Goal: Task Accomplishment & Management: Use online tool/utility

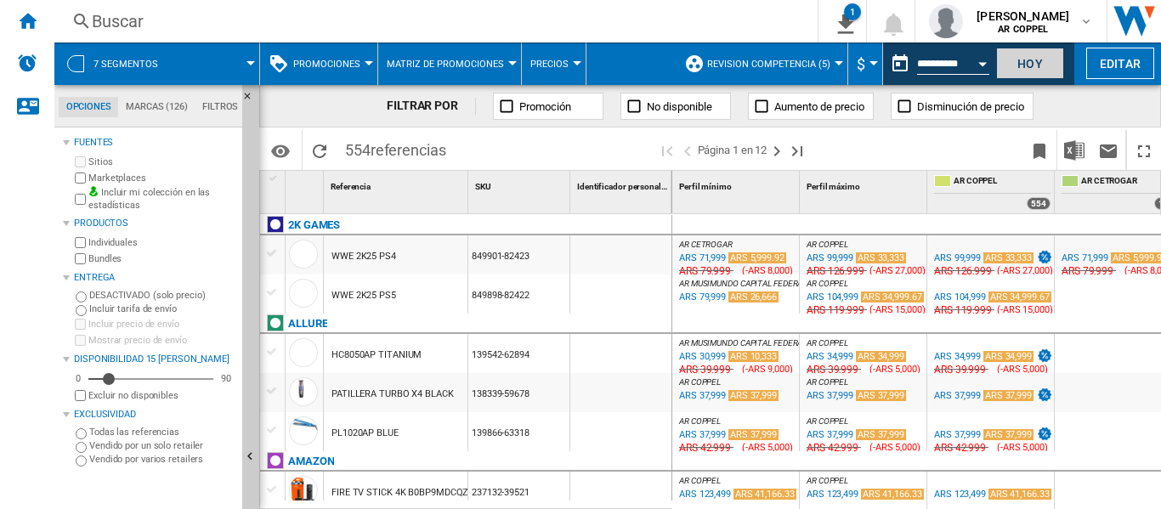
click at [1026, 65] on button "Hoy" at bounding box center [1030, 63] width 68 height 31
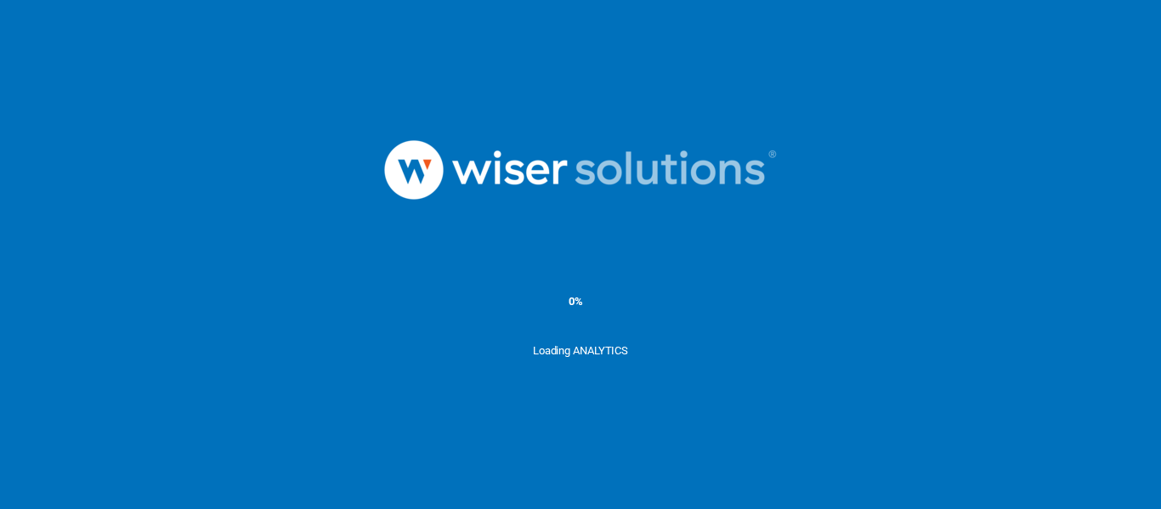
drag, startPoint x: 0, startPoint y: 0, endPoint x: 235, endPoint y: 267, distance: 355.2
click at [235, 267] on div "0%" at bounding box center [580, 300] width 1161 height 85
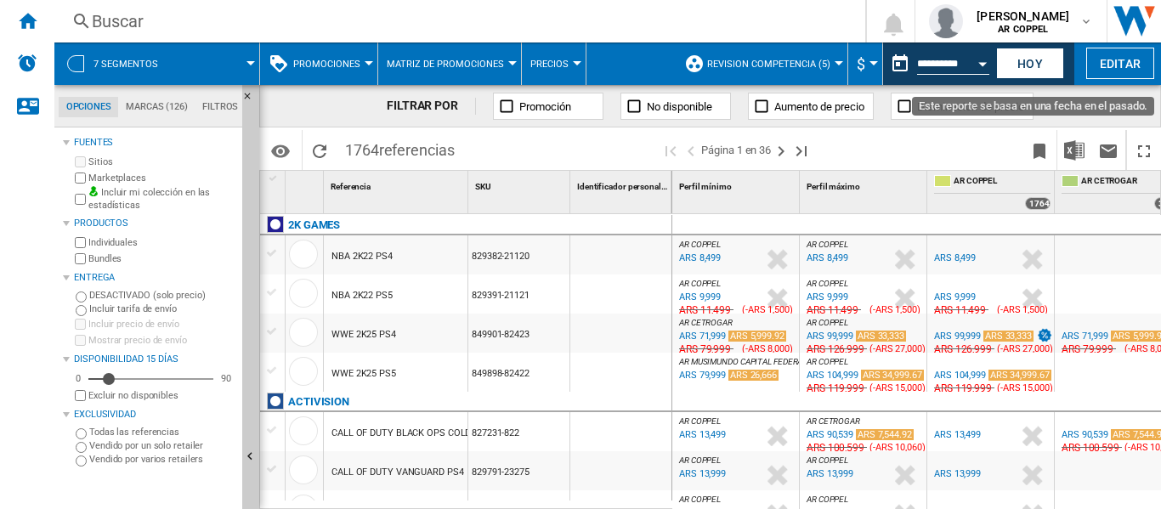
click at [984, 63] on div "Open calendar" at bounding box center [982, 64] width 8 height 4
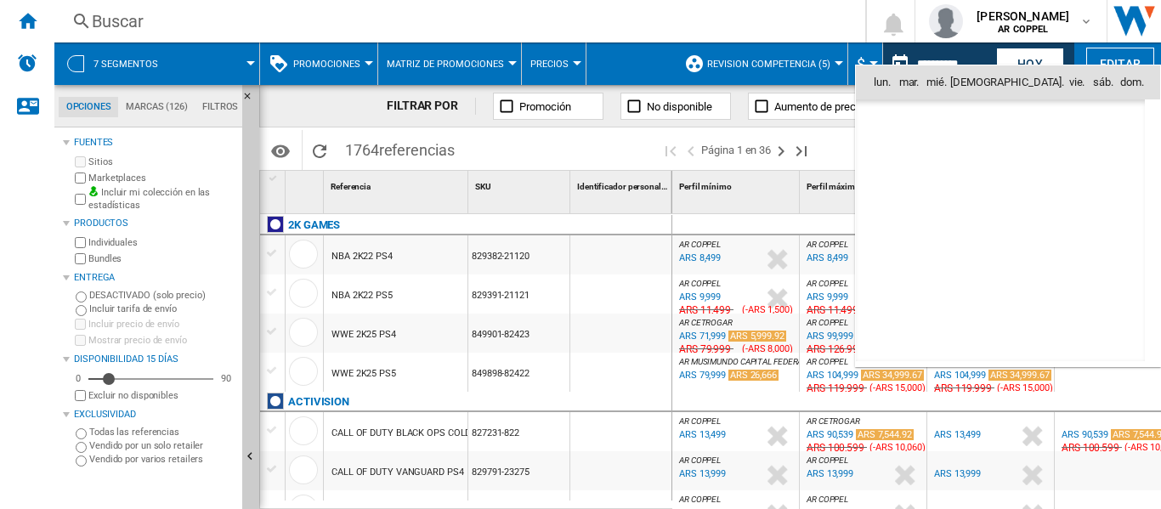
scroll to position [8106, 0]
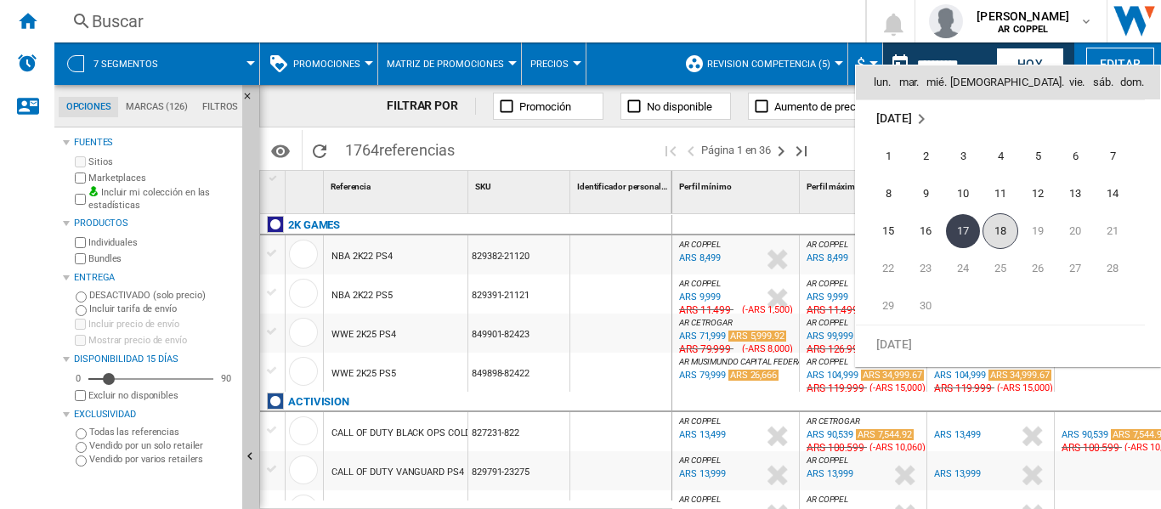
click at [1006, 238] on span "18" at bounding box center [1000, 231] width 36 height 36
type input "**********"
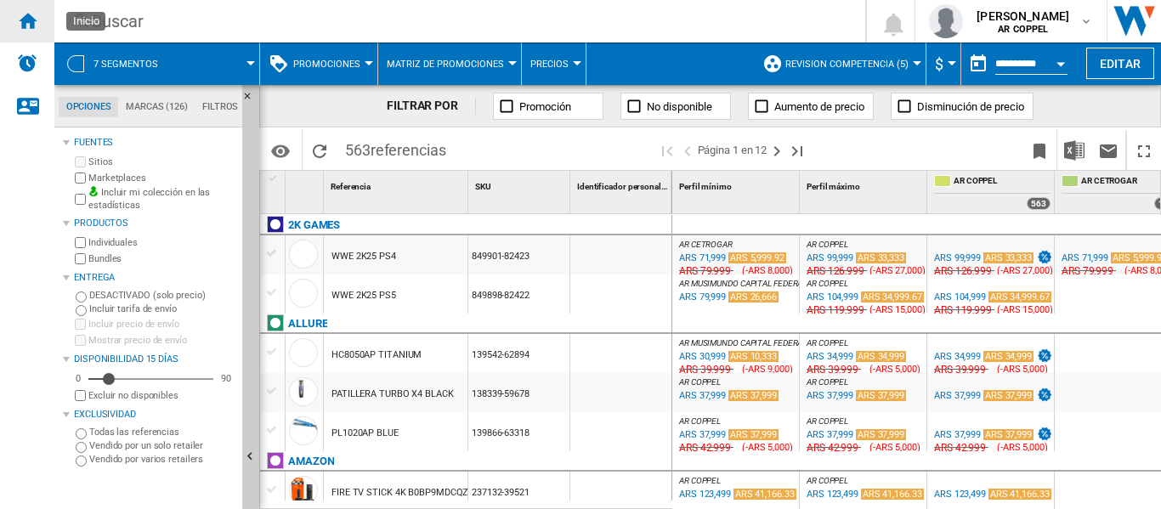
click at [25, 22] on ng-md-icon "Inicio" at bounding box center [27, 20] width 20 height 20
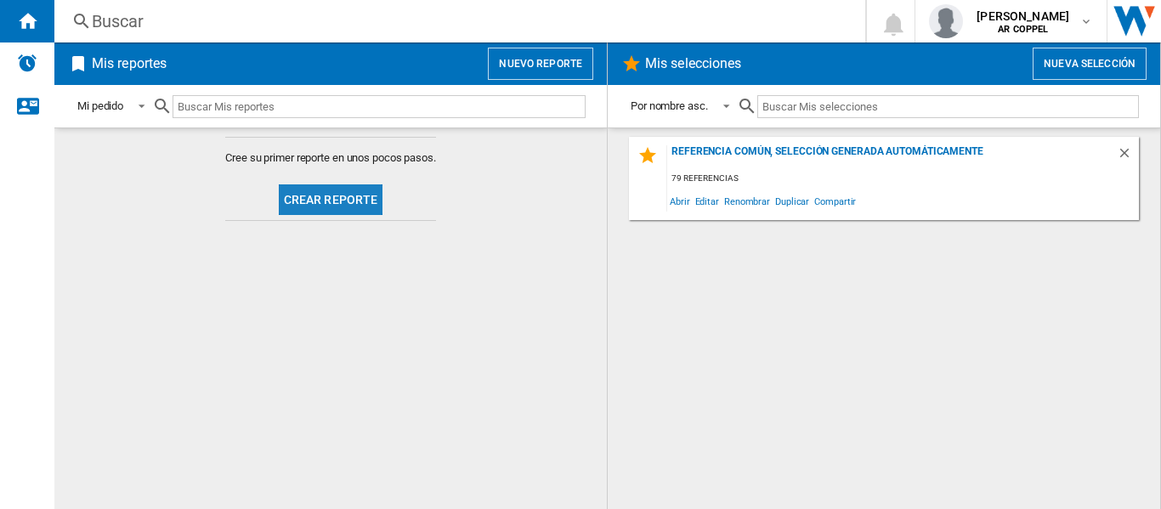
click at [352, 202] on button "Crear reporte" at bounding box center [331, 199] width 105 height 31
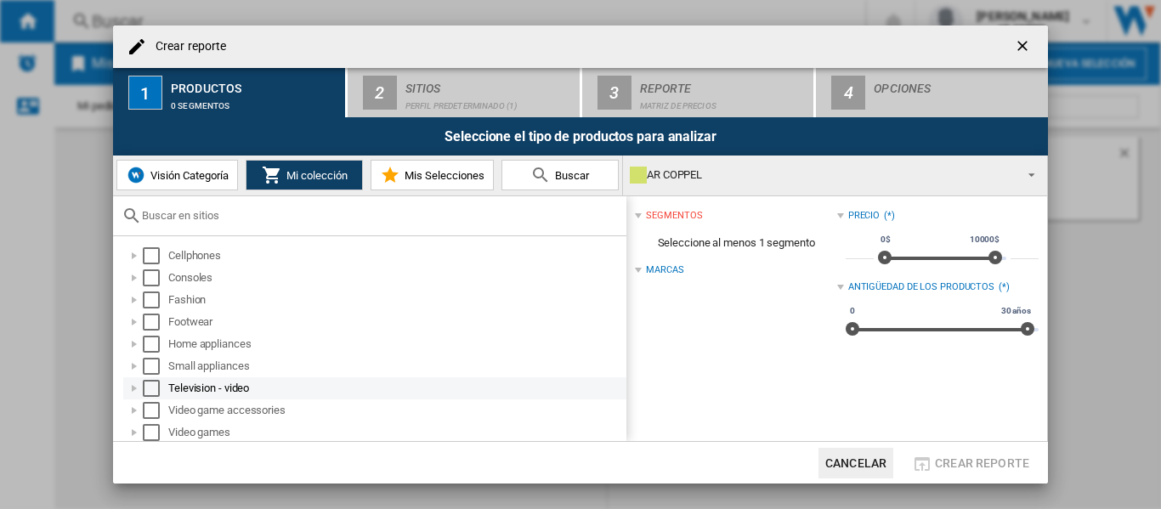
click at [149, 386] on div "Select" at bounding box center [151, 388] width 17 height 17
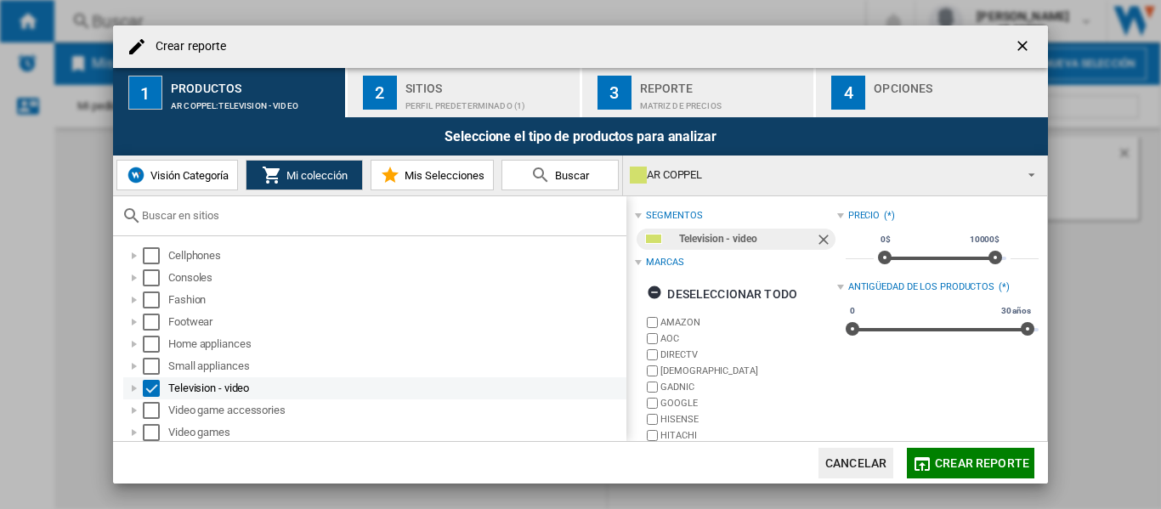
click at [133, 389] on div at bounding box center [134, 388] width 17 height 17
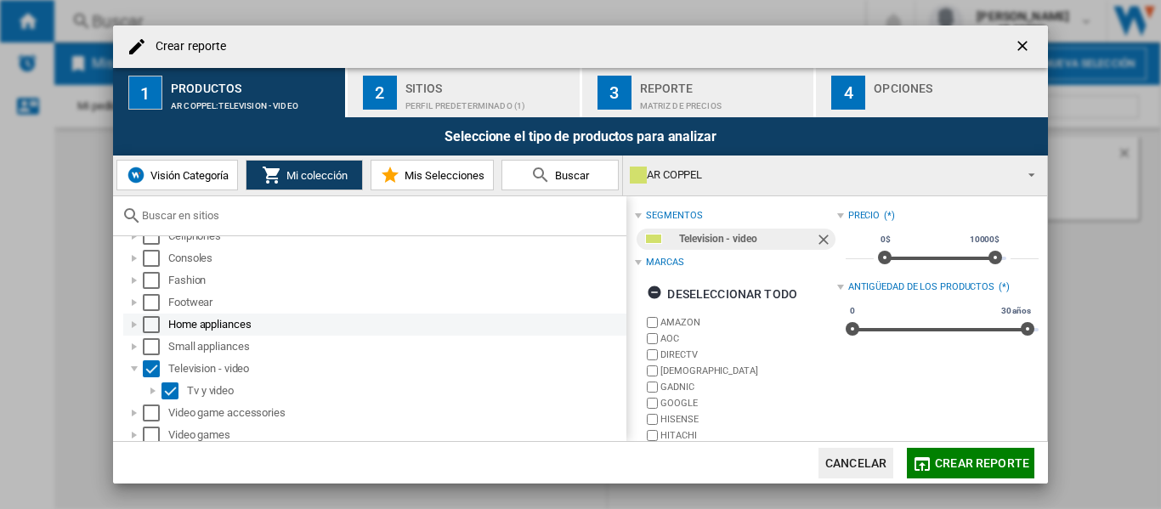
scroll to position [25, 0]
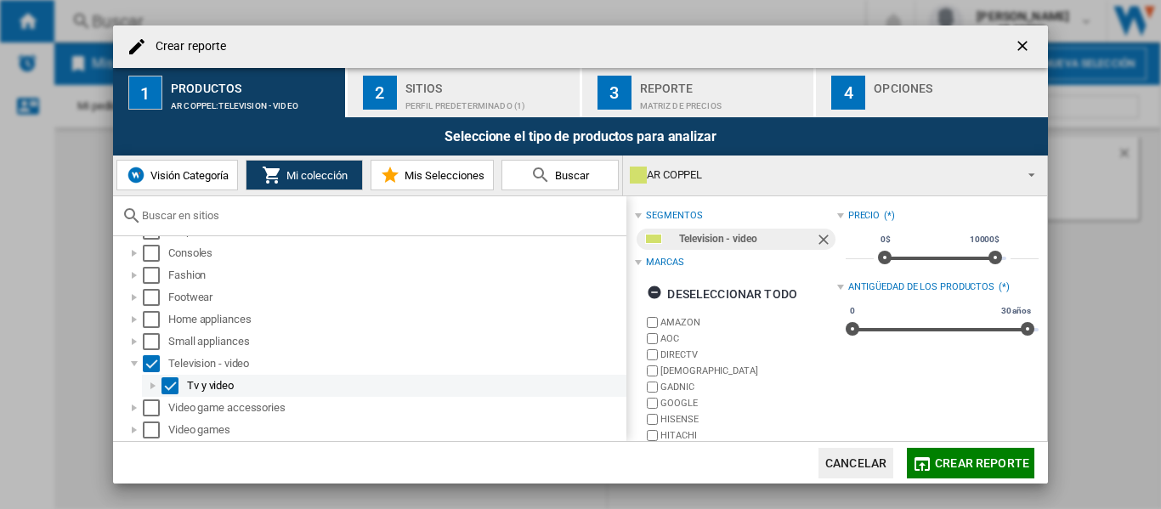
click at [151, 389] on div at bounding box center [152, 385] width 17 height 17
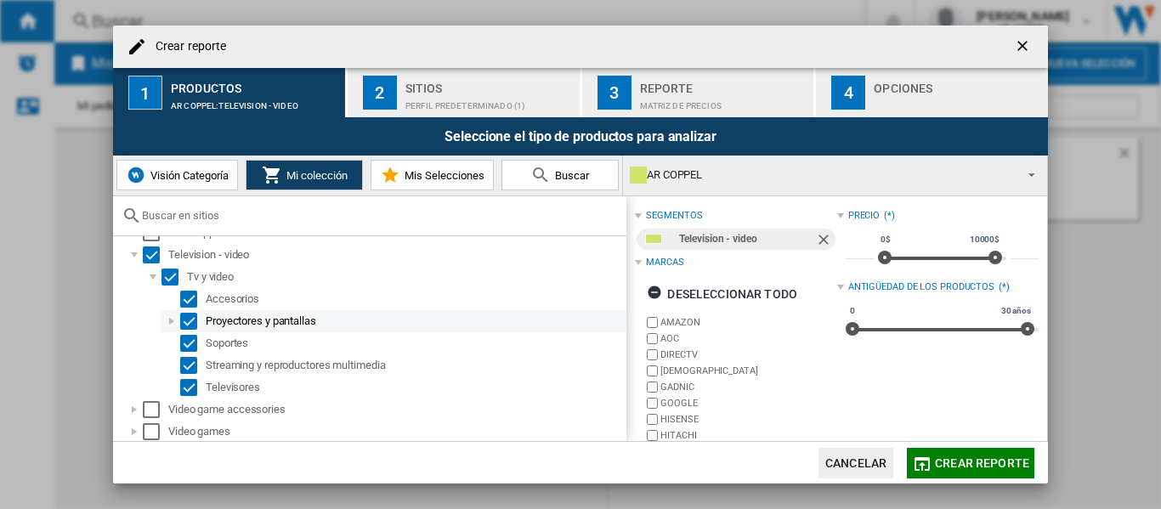
scroll to position [135, 0]
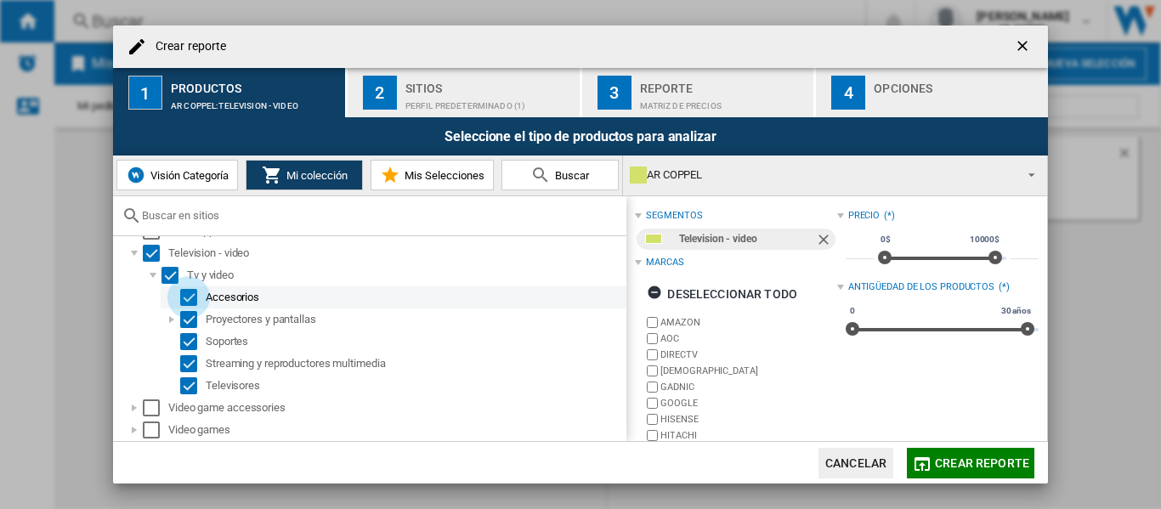
click at [189, 295] on div "Select" at bounding box center [188, 297] width 17 height 17
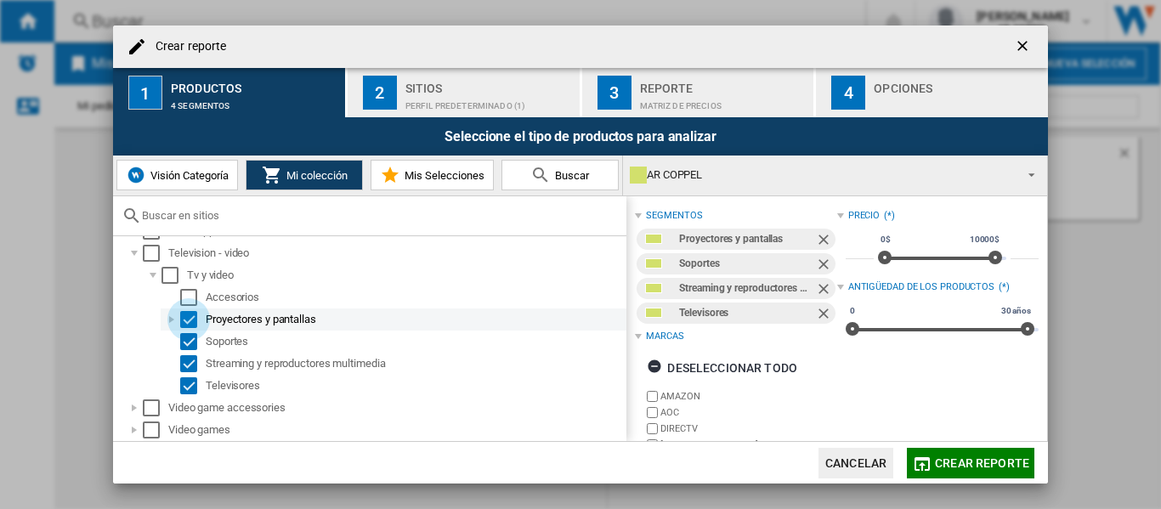
click at [188, 315] on div "Select" at bounding box center [188, 319] width 17 height 17
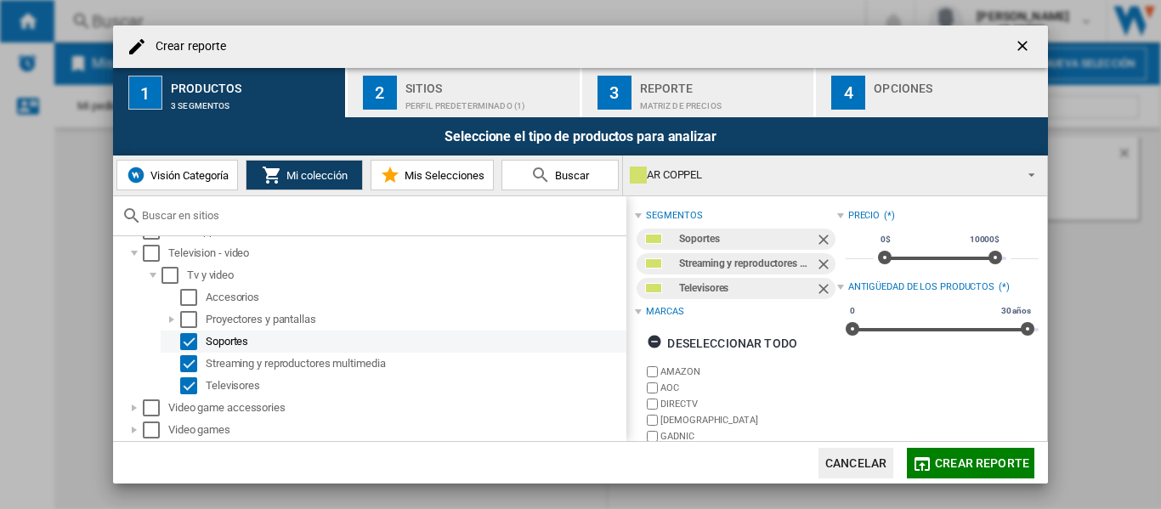
click at [194, 342] on div "Select" at bounding box center [188, 341] width 17 height 17
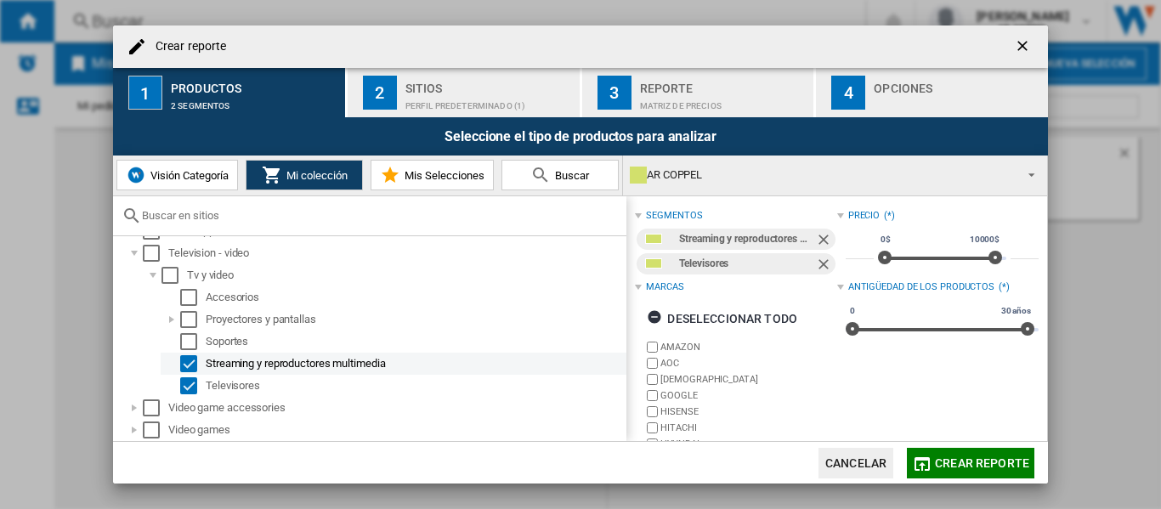
click at [189, 362] on div "Select" at bounding box center [188, 363] width 17 height 17
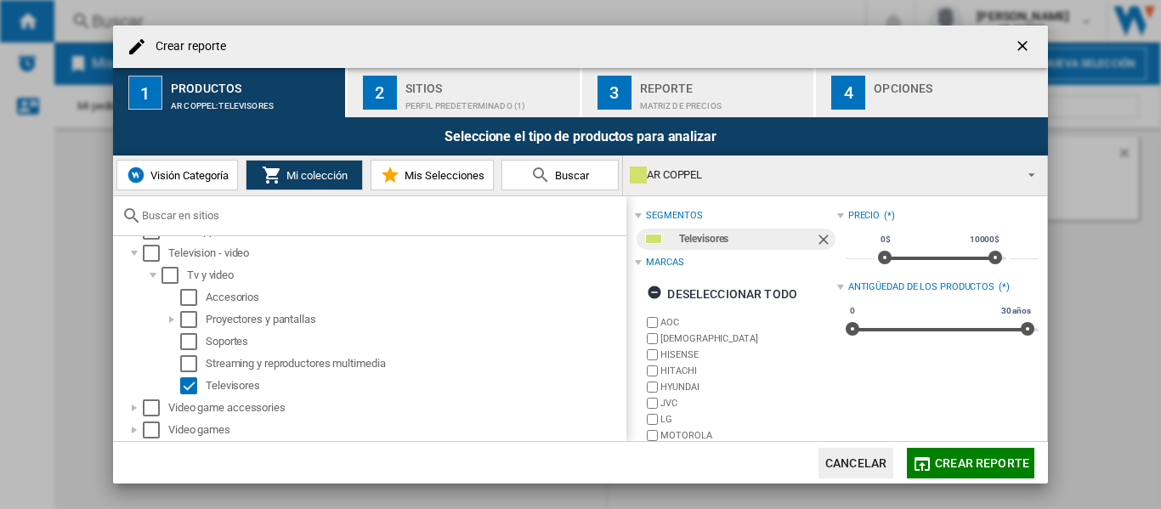
click at [454, 95] on div "Perfil predeterminado (1)" at bounding box center [488, 102] width 167 height 18
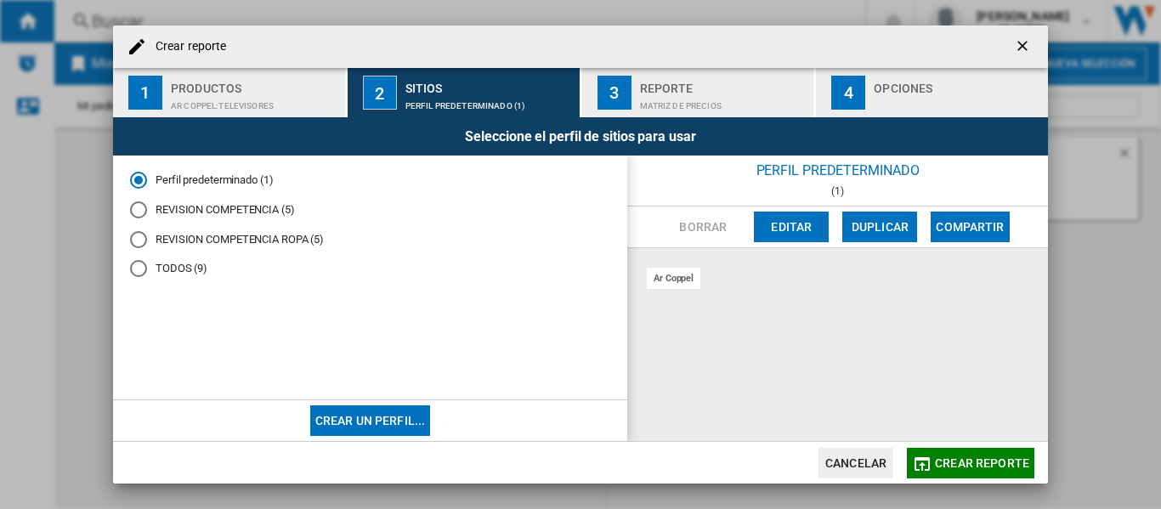
click at [136, 208] on div "REVISION COMPETENCIA (5)" at bounding box center [138, 209] width 17 height 17
click at [709, 94] on div "Matriz de precios" at bounding box center [723, 102] width 167 height 18
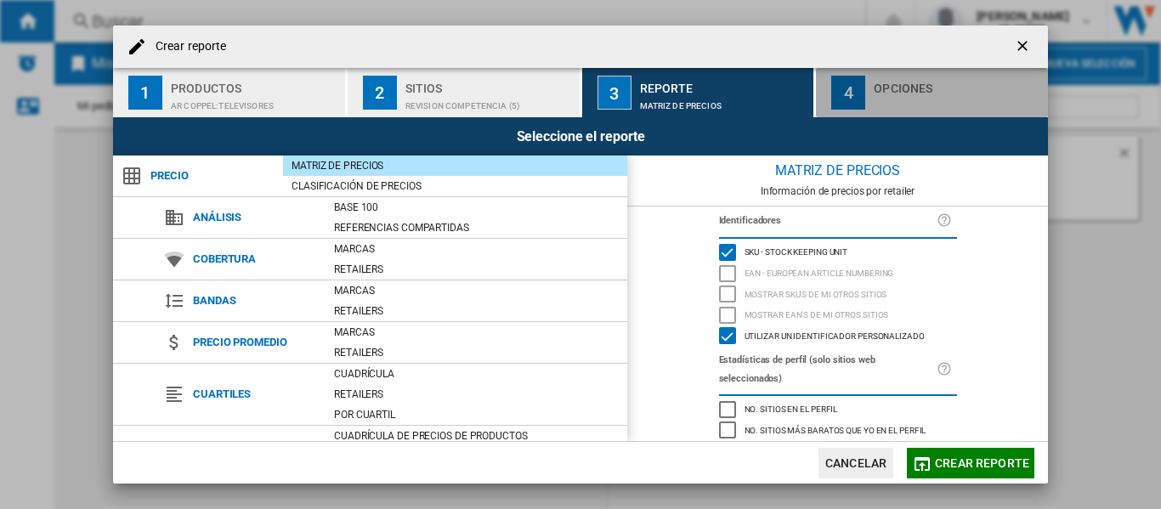
click at [907, 91] on div "Opciones" at bounding box center [956, 84] width 167 height 18
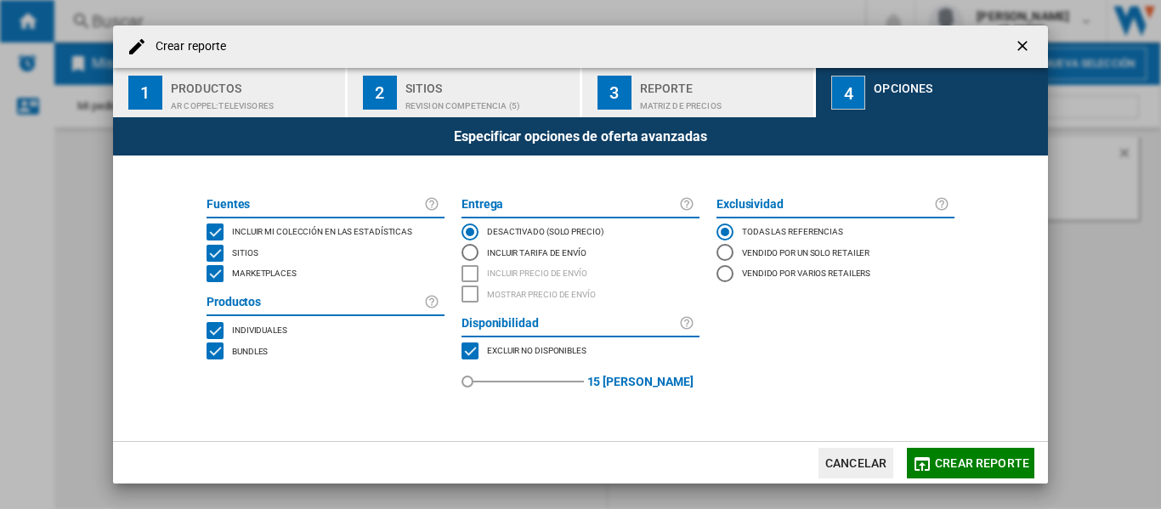
click at [212, 272] on div "MARKETPLACES" at bounding box center [214, 273] width 17 height 17
click at [965, 457] on span "Crear reporte" at bounding box center [982, 463] width 94 height 14
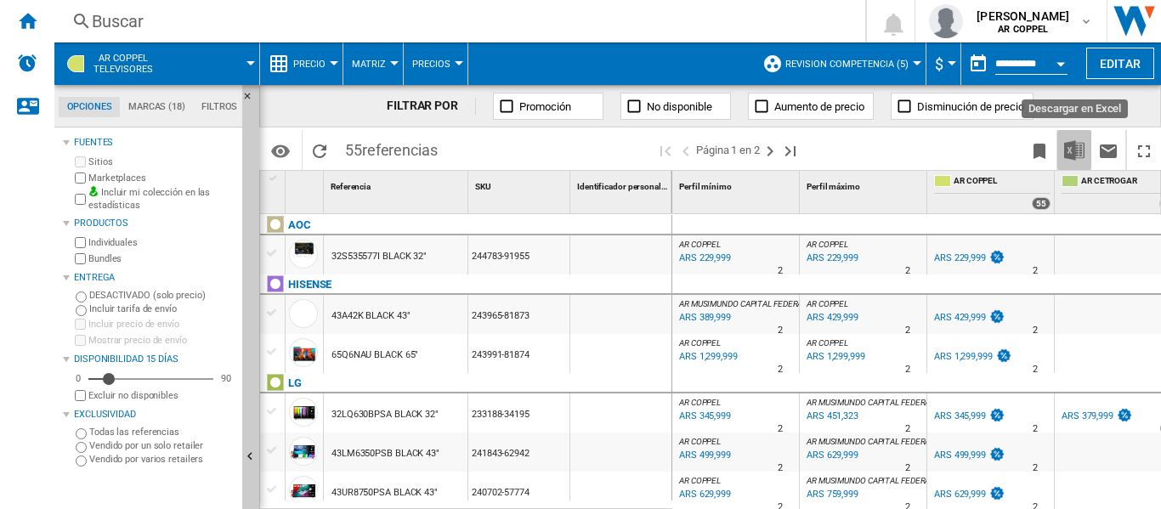
click at [1077, 152] on img "Descargar en Excel" at bounding box center [1074, 150] width 20 height 20
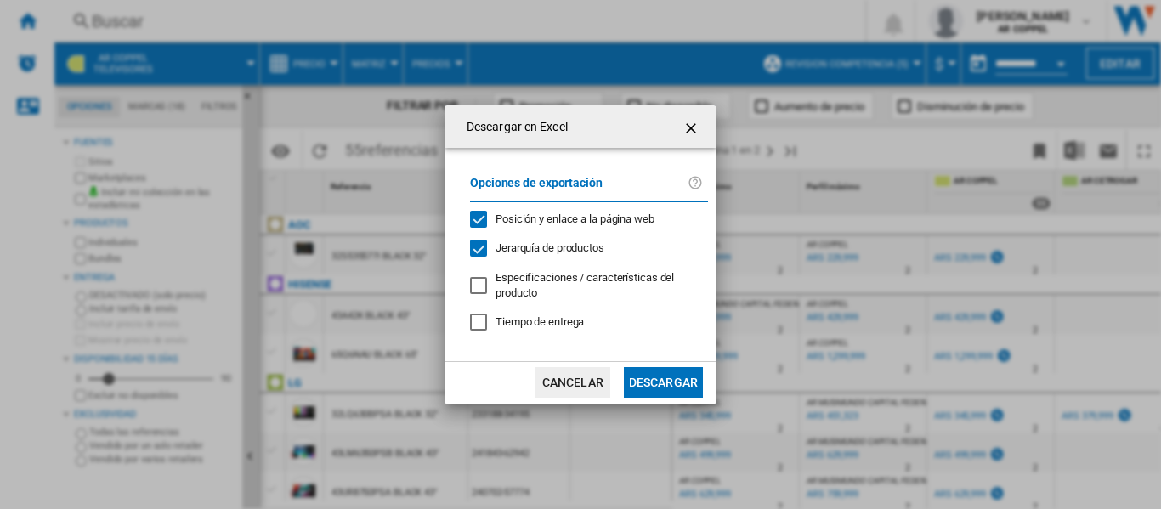
click at [688, 133] on ng-md-icon "getI18NText('BUTTONS.CLOSE_DIALOG')" at bounding box center [692, 128] width 20 height 20
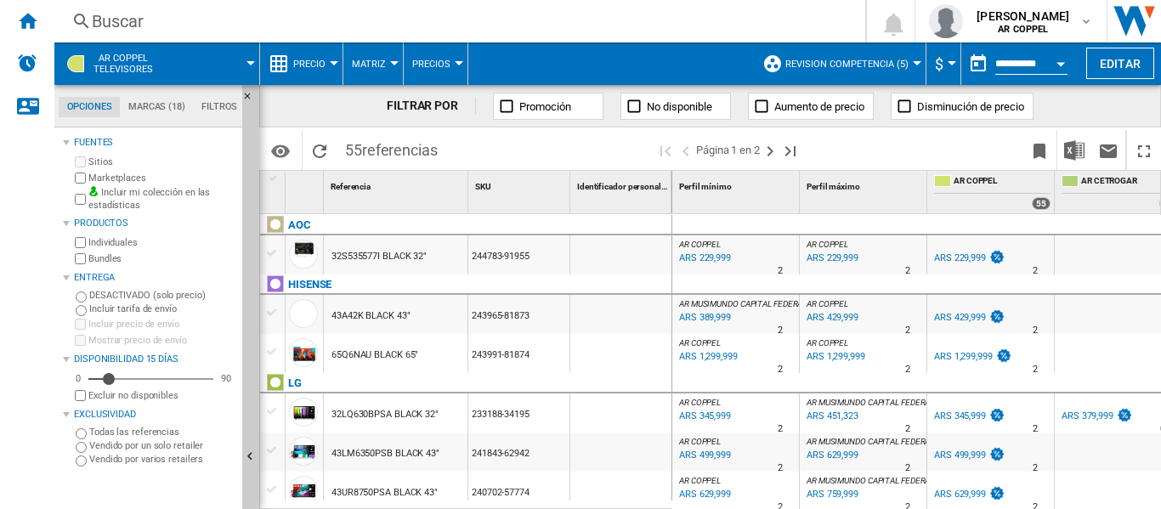
click at [335, 64] on div at bounding box center [334, 63] width 8 height 4
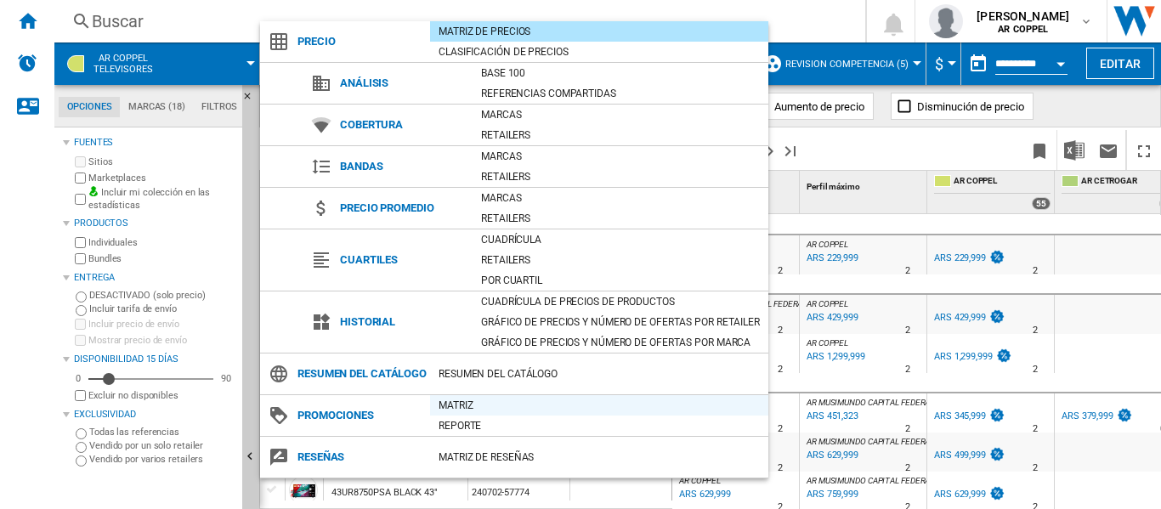
click at [459, 414] on div "Matriz" at bounding box center [599, 405] width 338 height 17
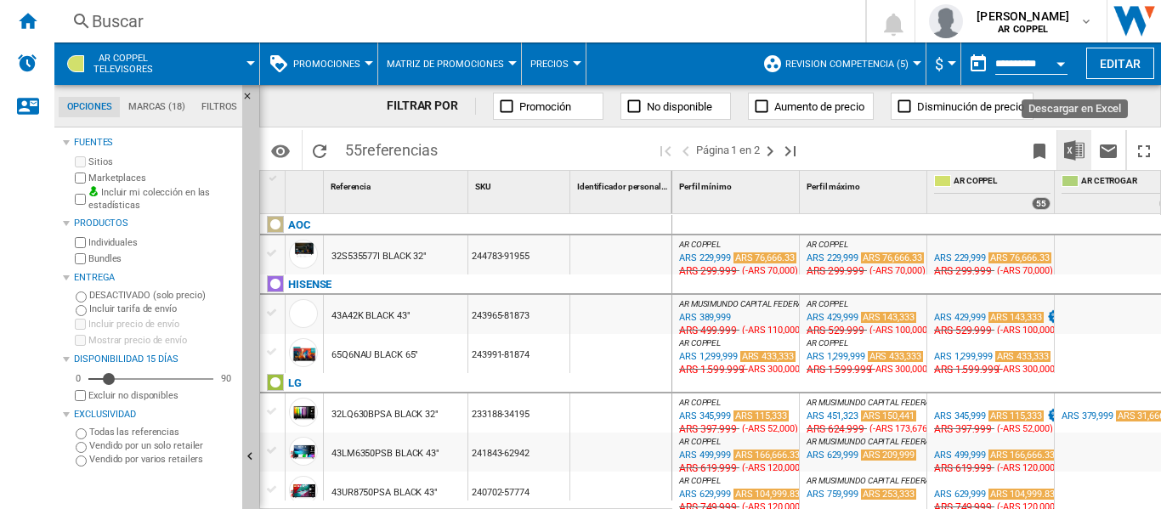
click at [1080, 153] on img "Descargar en Excel" at bounding box center [1074, 150] width 20 height 20
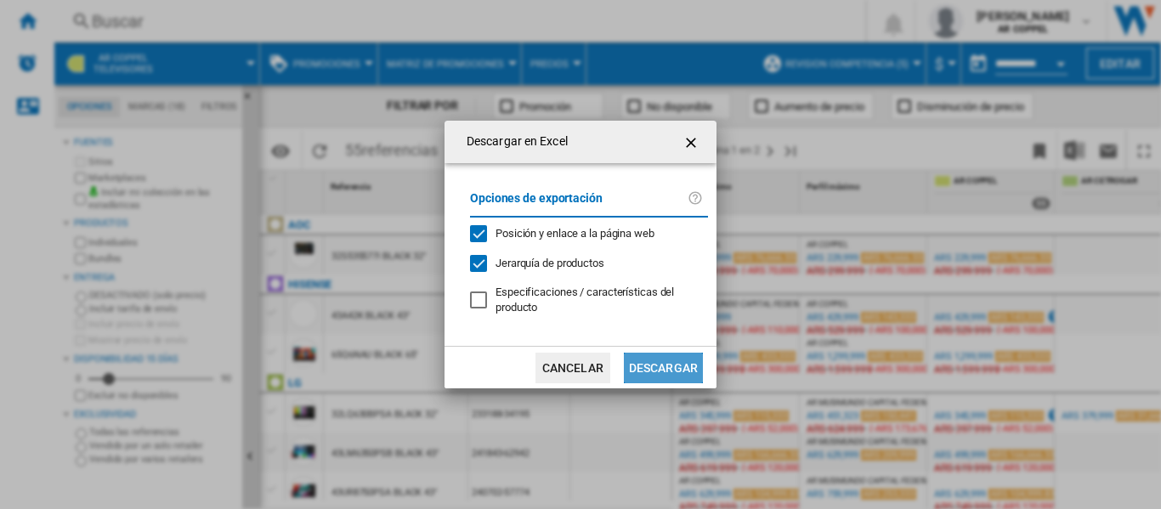
click at [660, 369] on button "Descargar" at bounding box center [663, 368] width 79 height 31
